Goal: Task Accomplishment & Management: Manage account settings

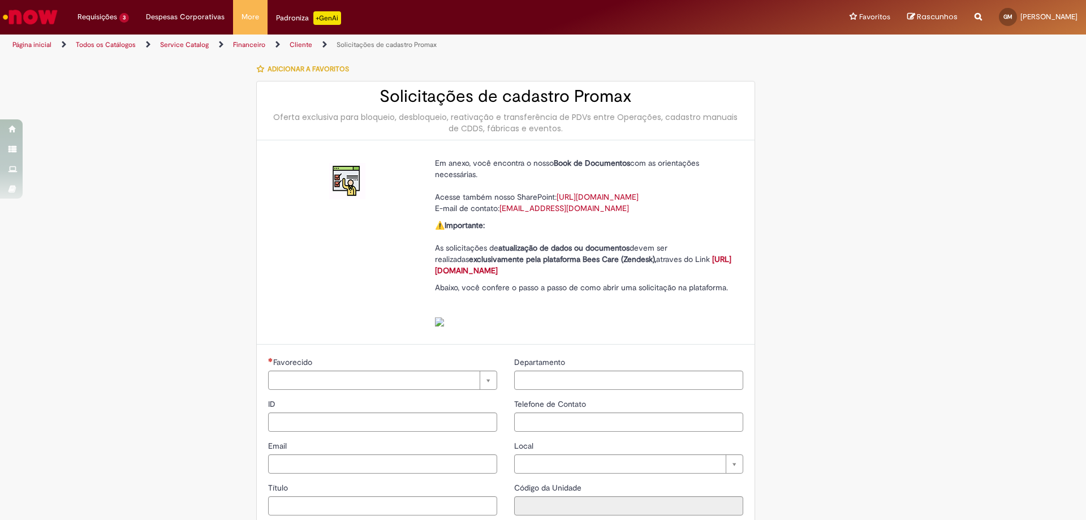
type input "**********"
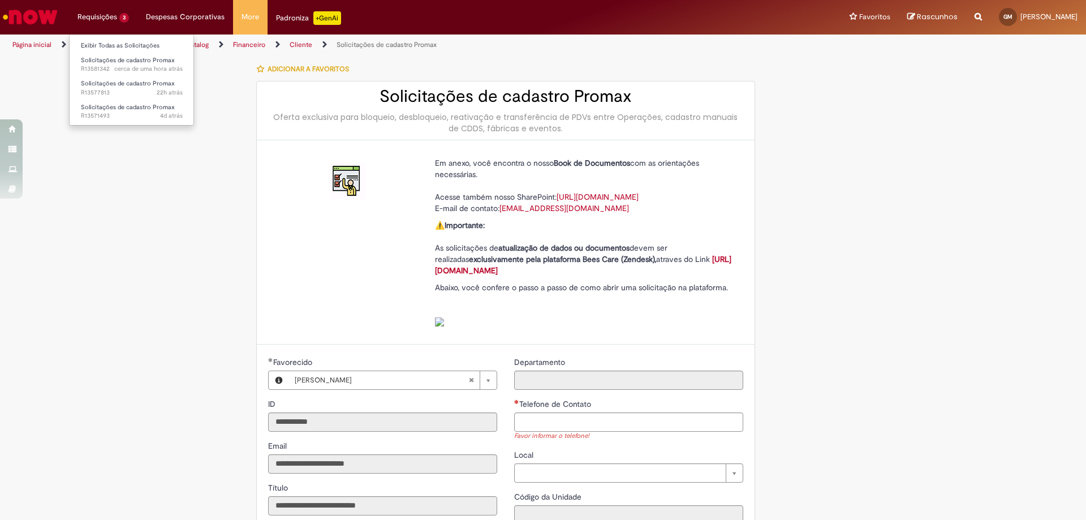
click at [131, 16] on li "Requisições 3 Exibir Todas as Solicitações Solicitações de cadastro Promax cerc…" at bounding box center [103, 17] width 68 height 34
click at [135, 49] on link "Exibir Todas as Solicitações" at bounding box center [132, 46] width 124 height 12
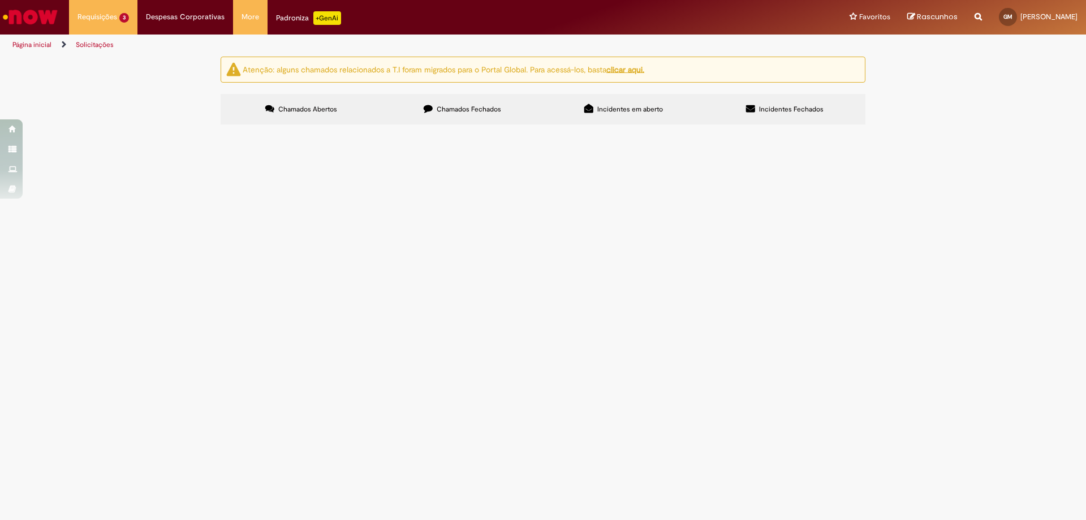
click at [0, 0] on span "Em Validação" at bounding box center [0, 0] width 0 height 0
click at [0, 0] on img at bounding box center [0, 0] width 0 height 0
click at [712, 222] on main "Solicitações Atenção: alguns chamados relacionados a T.I foram migrados para o …" at bounding box center [543, 288] width 1086 height 464
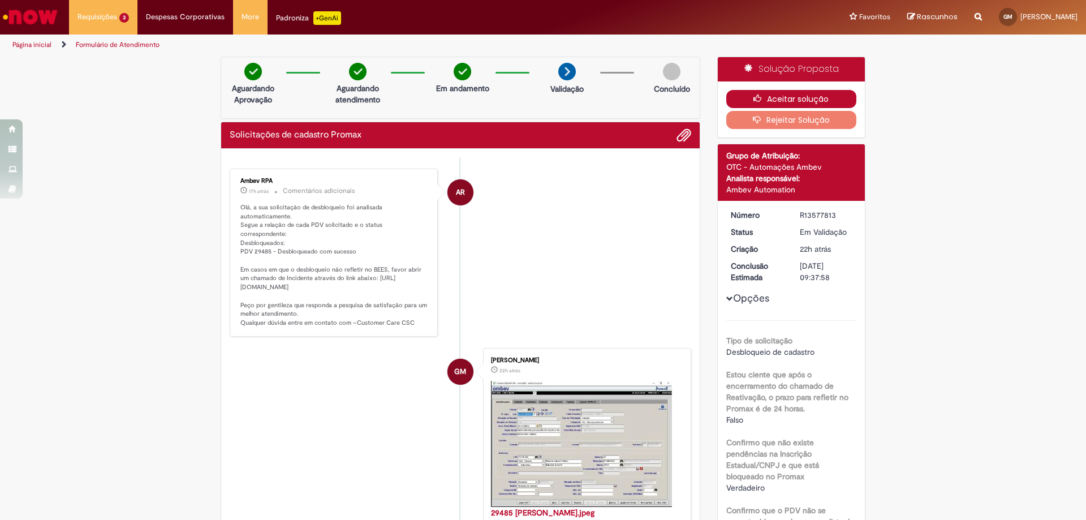
click at [753, 94] on icon "button" at bounding box center [760, 98] width 14 height 8
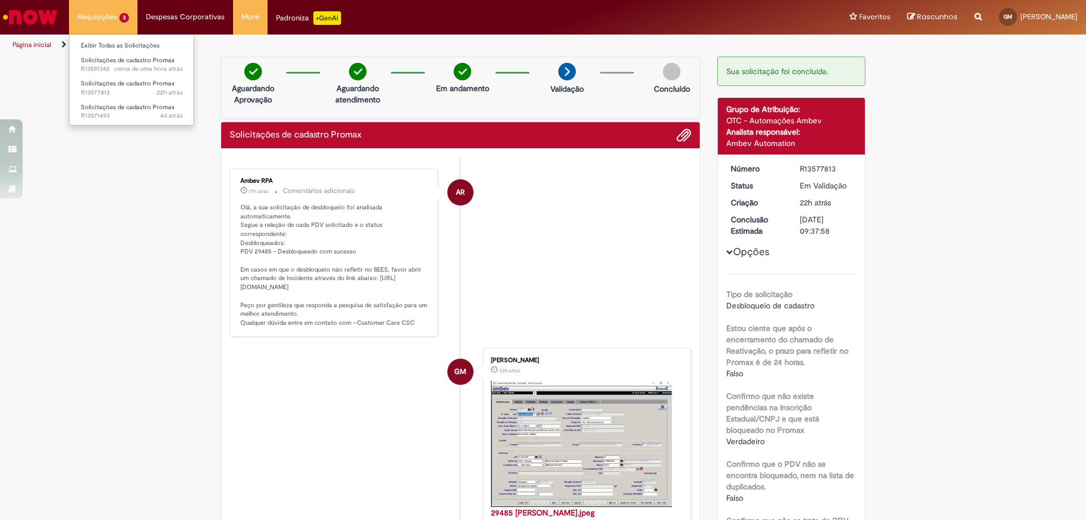
click at [94, 17] on li "Requisições 3 Exibir Todas as Solicitações Solicitações de cadastro Promax cerc…" at bounding box center [103, 17] width 68 height 34
click at [102, 41] on link "Exibir Todas as Solicitações" at bounding box center [132, 46] width 124 height 12
click at [1008, 18] on span "GM" at bounding box center [1007, 16] width 9 height 7
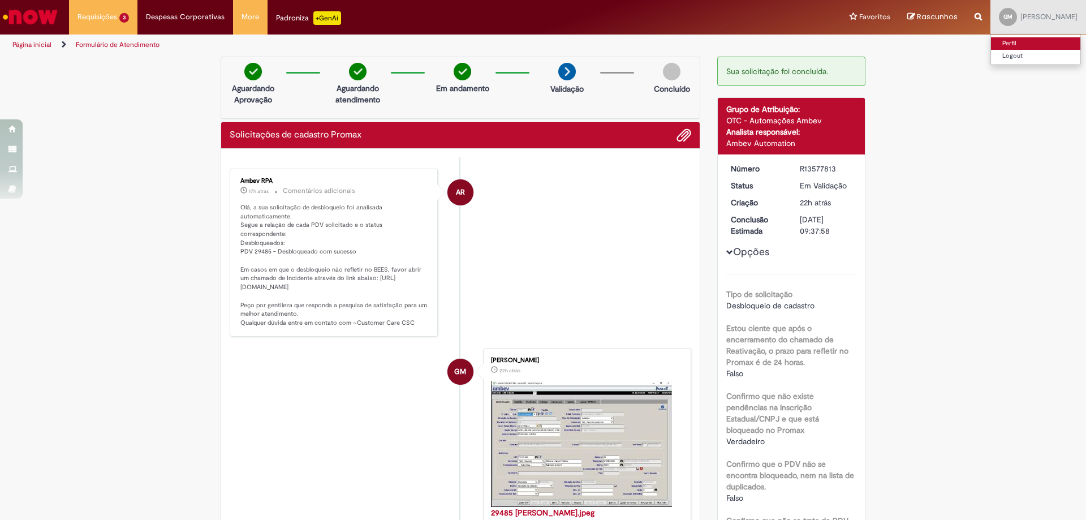
click at [1018, 44] on link "Perfil" at bounding box center [1035, 43] width 89 height 12
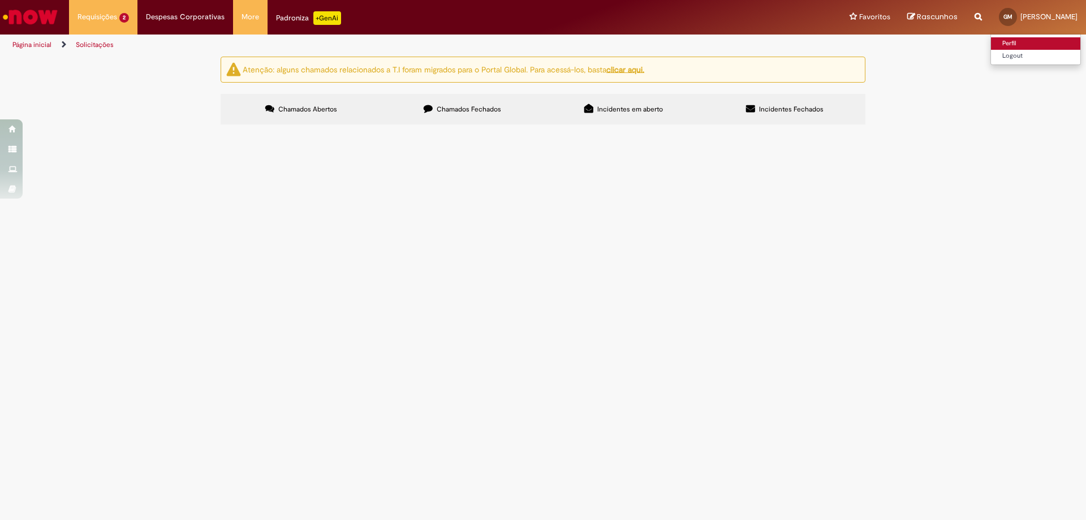
click at [1010, 44] on link "Perfil" at bounding box center [1035, 43] width 89 height 12
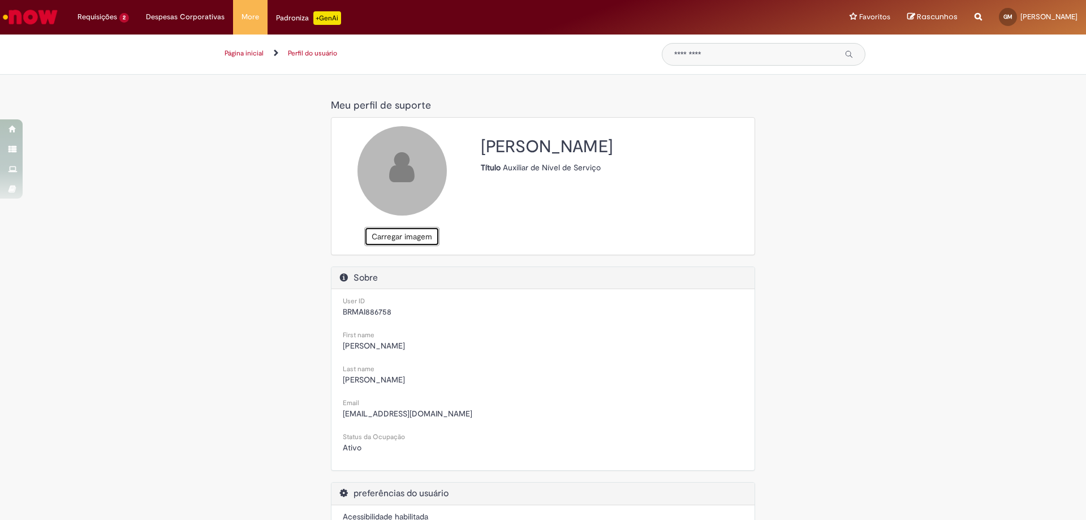
click at [378, 233] on button "Carregar imagem" at bounding box center [401, 236] width 75 height 19
select select "**********"
click at [409, 168] on icon at bounding box center [402, 167] width 24 height 34
click at [409, 182] on icon at bounding box center [402, 167] width 24 height 34
click at [112, 108] on div "Meu perfil de suporte Meu perfil de suporte Carregar imagem [PERSON_NAME] Títul…" at bounding box center [543, 369] width 1086 height 550
